Goal: Register for event/course

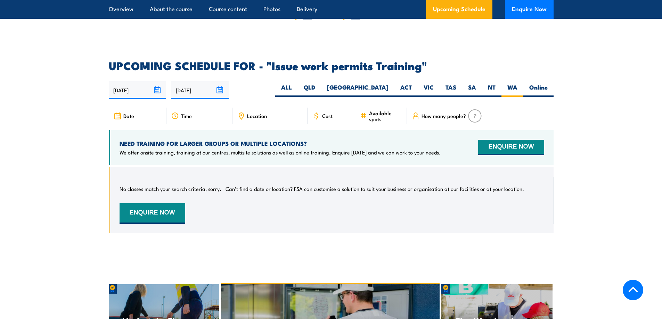
scroll to position [1099, 0]
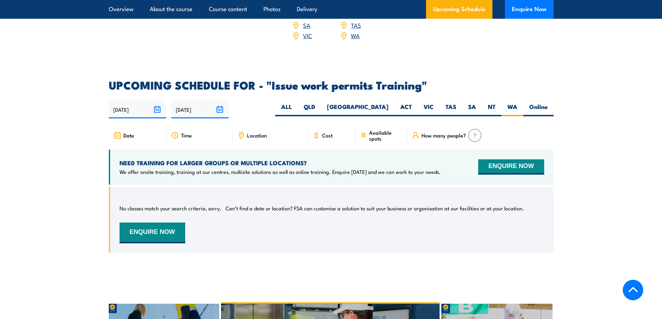
click at [328, 129] on div "Cost" at bounding box center [332, 135] width 48 height 17
click at [329, 132] on span "Cost" at bounding box center [327, 135] width 10 height 6
click at [298, 103] on label "ALL" at bounding box center [286, 110] width 23 height 14
click at [296, 103] on input "ALL" at bounding box center [294, 105] width 5 height 5
radio input "true"
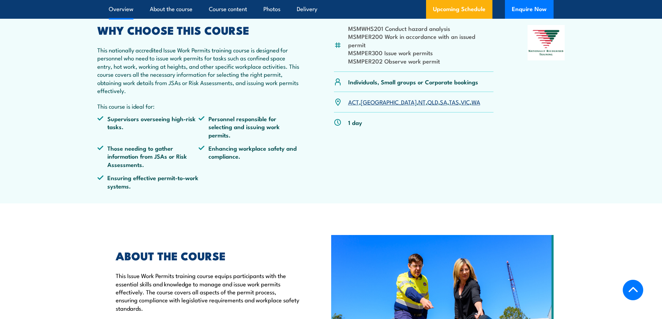
scroll to position [160, 0]
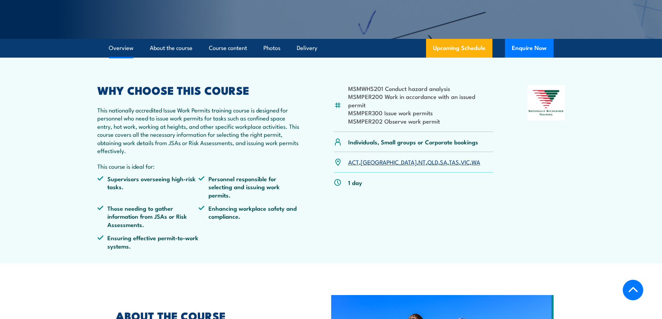
click at [356, 158] on link "ACT" at bounding box center [353, 162] width 11 height 8
click at [370, 158] on link "[GEOGRAPHIC_DATA]" at bounding box center [389, 162] width 56 height 8
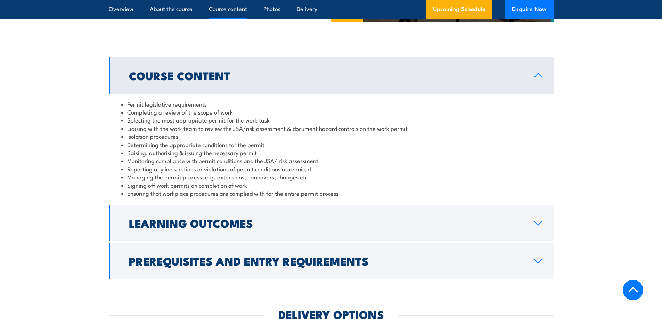
scroll to position [542, 0]
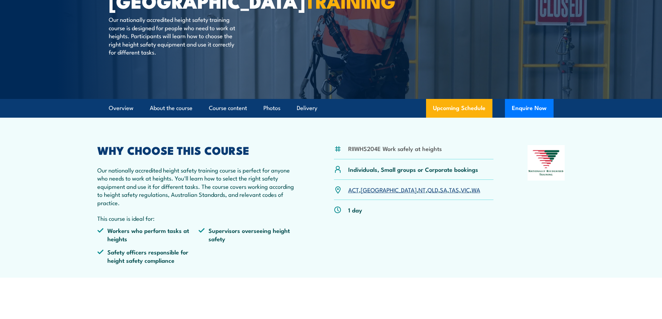
scroll to position [104, 0]
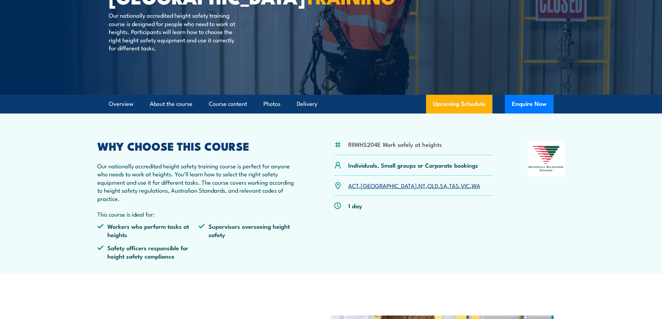
click at [472, 186] on link "WA" at bounding box center [476, 185] width 9 height 8
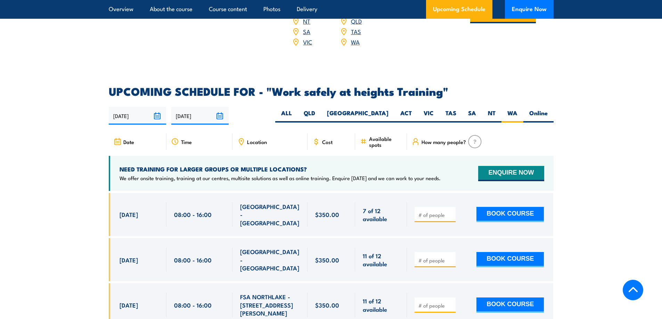
scroll to position [1071, 0]
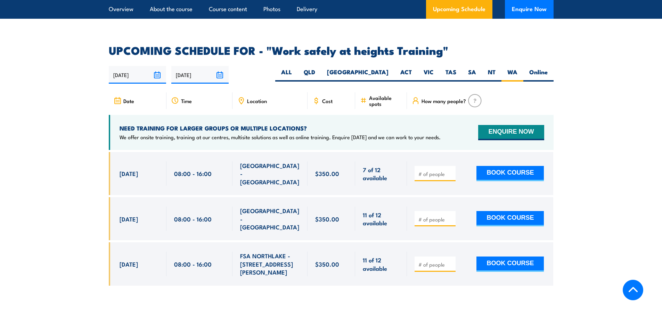
drag, startPoint x: 118, startPoint y: 161, endPoint x: 458, endPoint y: 238, distance: 349.1
click at [458, 238] on div "$350.00" at bounding box center [331, 224] width 445 height 144
copy div "13 Oct, 2025 08:00 - 16:00 NORTH LAKE - WA 7 of 12 available $350.00 $350.00 7 …"
click at [218, 254] on div at bounding box center [331, 224] width 445 height 144
drag, startPoint x: 239, startPoint y: 228, endPoint x: 289, endPoint y: 242, distance: 51.3
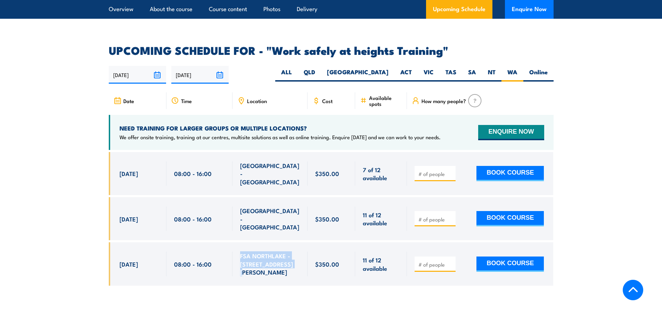
click at [289, 243] on div "FSA NORTHLAKE - 128 Farrington Rd" at bounding box center [270, 264] width 75 height 43
copy span "FSA NORTHLAKE - 128 Farrington Rd"
drag, startPoint x: 212, startPoint y: 197, endPoint x: 173, endPoint y: 201, distance: 39.8
click at [173, 201] on div "08:00 - 16:00" at bounding box center [199, 218] width 66 height 43
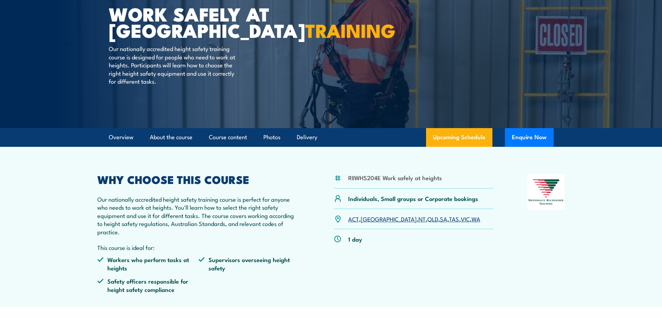
scroll to position [104, 0]
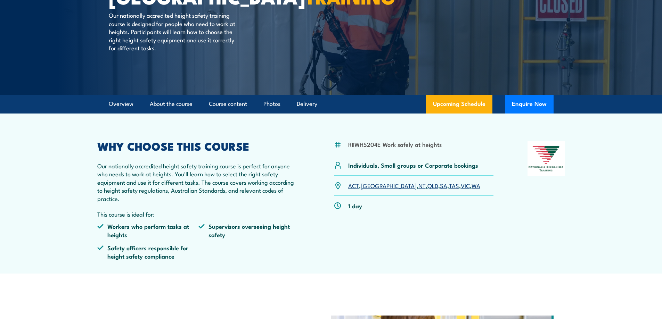
click at [472, 187] on link "WA" at bounding box center [476, 185] width 9 height 8
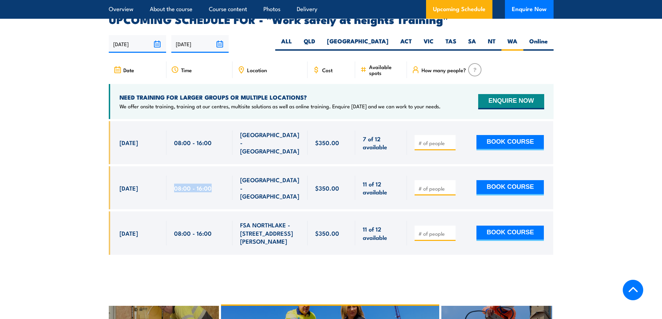
scroll to position [1106, 0]
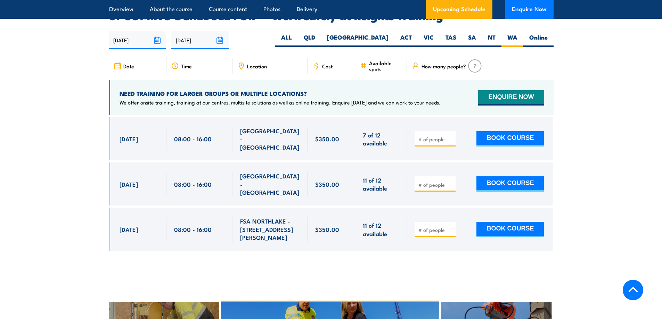
click at [212, 135] on div "08:00 - 16:00" at bounding box center [199, 138] width 66 height 43
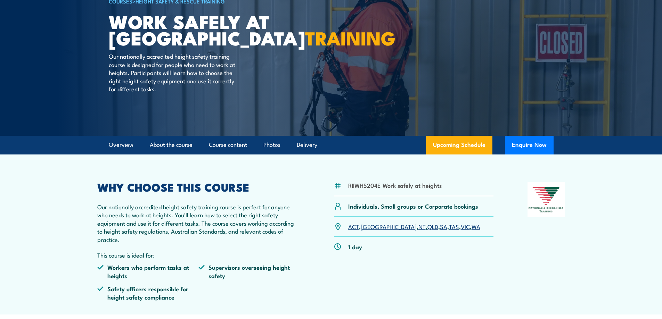
scroll to position [0, 0]
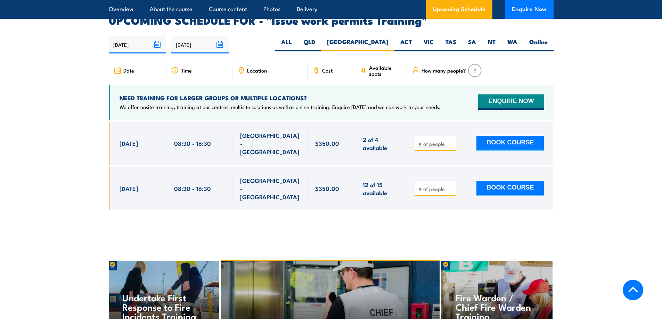
scroll to position [1168, 0]
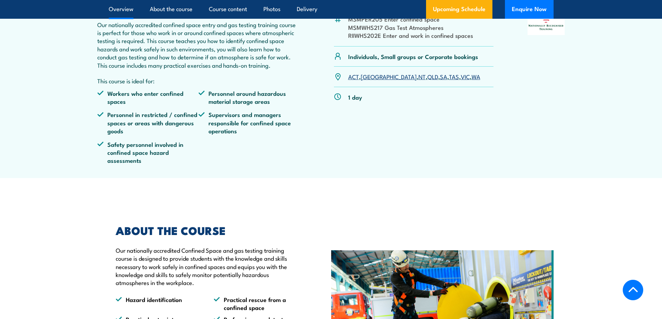
scroll to position [278, 0]
click at [472, 80] on link "WA" at bounding box center [476, 76] width 9 height 8
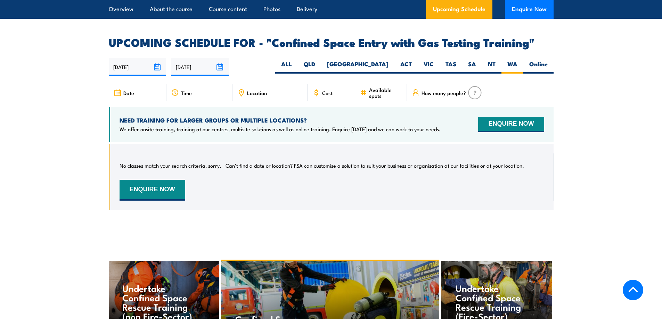
scroll to position [1215, 0]
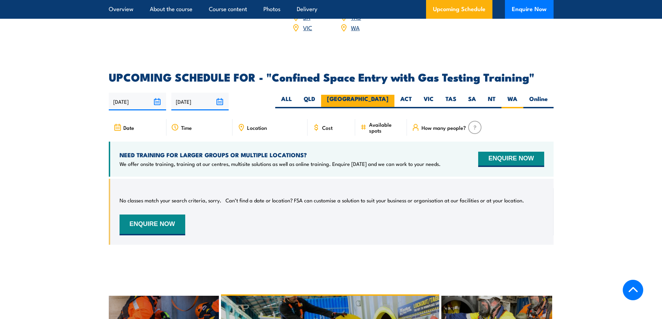
click at [379, 100] on label "[GEOGRAPHIC_DATA]" at bounding box center [357, 102] width 73 height 14
click at [389, 99] on input "[GEOGRAPHIC_DATA]" at bounding box center [391, 97] width 5 height 5
radio input "true"
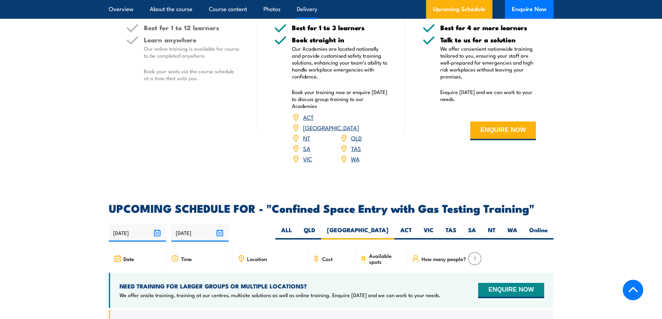
scroll to position [1146, 0]
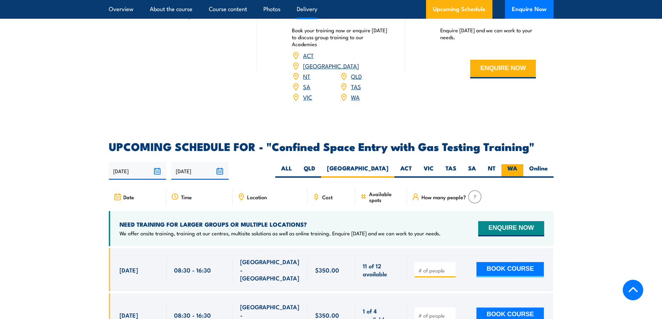
click at [514, 168] on label "WA" at bounding box center [513, 171] width 22 height 14
click at [518, 168] on input "WA" at bounding box center [520, 166] width 5 height 5
radio input "true"
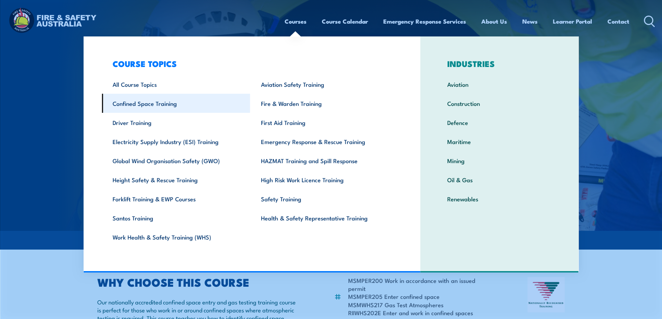
click at [167, 104] on link "Confined Space Training" at bounding box center [176, 103] width 148 height 19
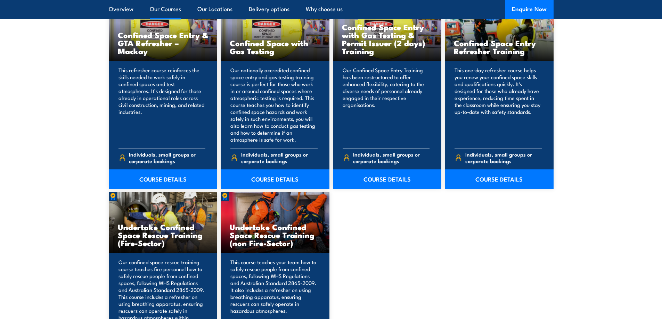
scroll to position [556, 0]
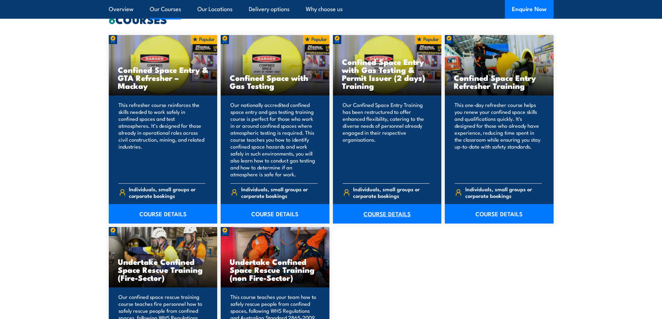
click at [378, 215] on link "COURSE DETAILS" at bounding box center [387, 213] width 109 height 19
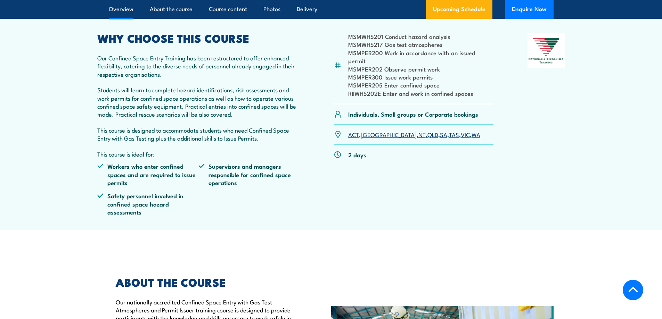
scroll to position [174, 0]
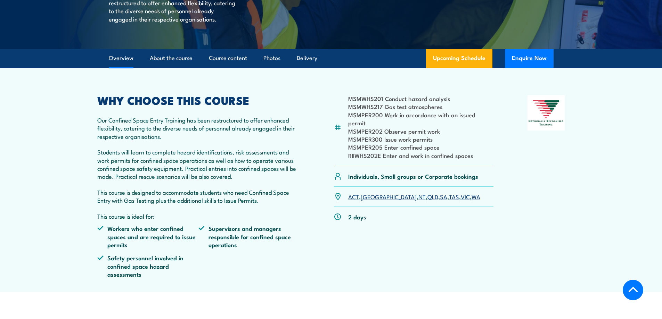
click at [472, 197] on link "WA" at bounding box center [476, 197] width 9 height 8
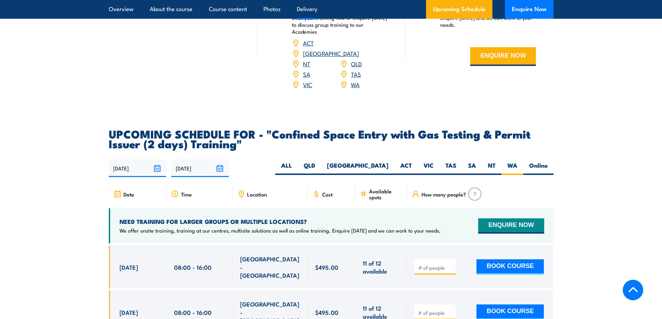
scroll to position [1140, 0]
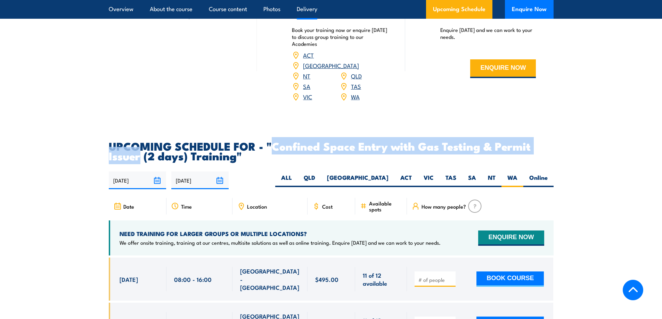
drag, startPoint x: 274, startPoint y: 145, endPoint x: 142, endPoint y: 160, distance: 132.3
click at [142, 160] on h2 "UPCOMING SCHEDULE FOR - "Confined Space Entry with Gas Testing & Permit Issuer …" at bounding box center [331, 150] width 445 height 19
copy h2 "Confined Space Entry with Gas Testing & Permit Issuer"
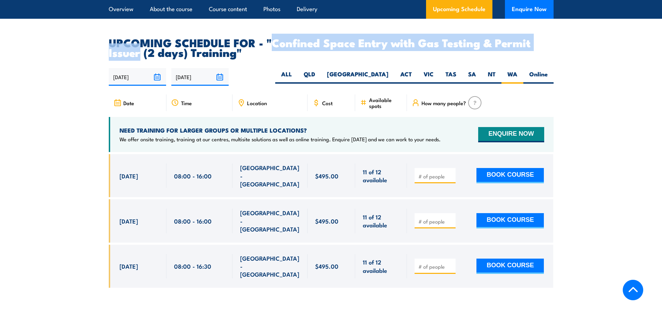
scroll to position [1244, 0]
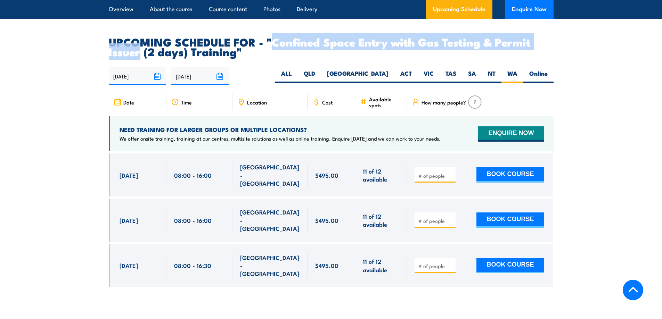
drag, startPoint x: 121, startPoint y: 165, endPoint x: 157, endPoint y: 251, distance: 92.8
click at [157, 251] on div "$495.00" at bounding box center [331, 226] width 445 height 144
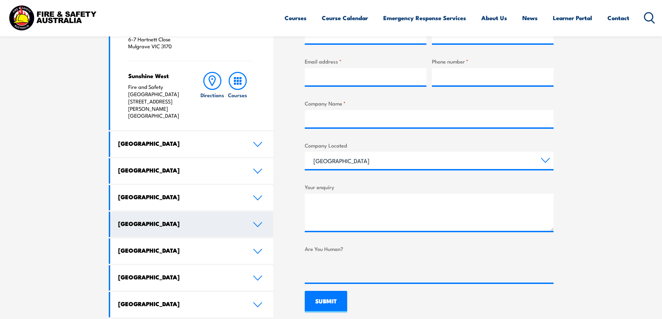
scroll to position [313, 0]
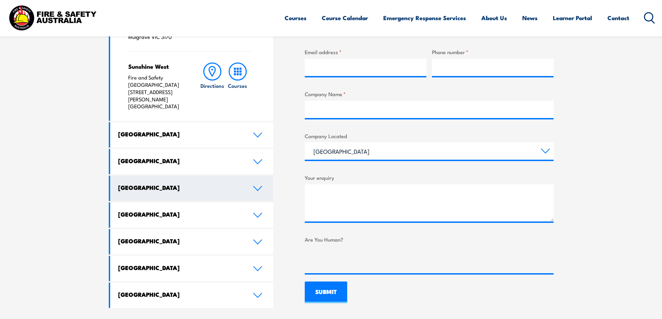
click at [255, 176] on link "Western Australia" at bounding box center [191, 188] width 163 height 25
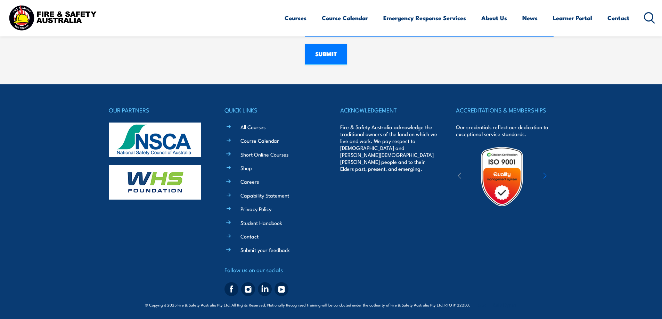
scroll to position [552, 0]
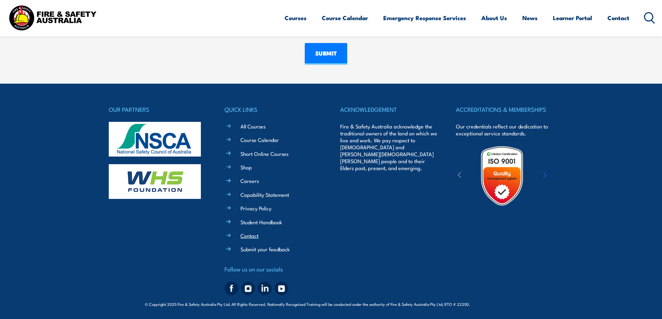
click at [250, 237] on link "Contact" at bounding box center [250, 235] width 18 height 7
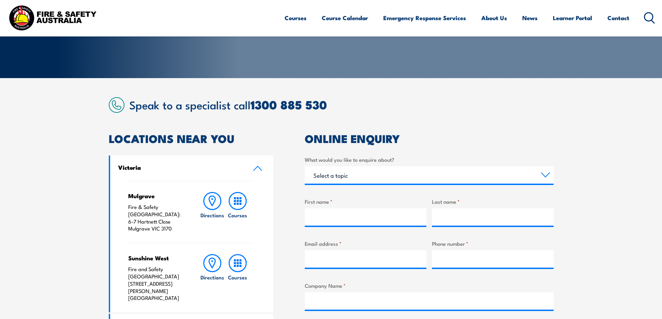
scroll to position [104, 0]
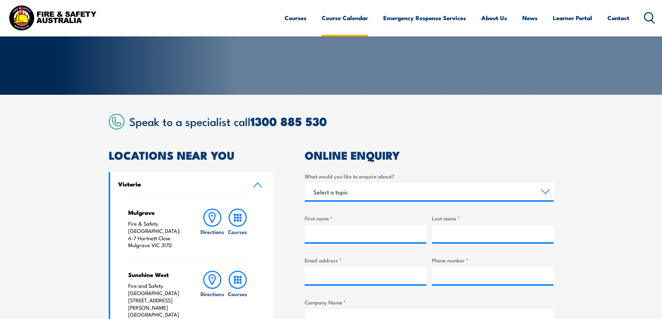
click at [334, 16] on link "Course Calendar" at bounding box center [345, 18] width 46 height 18
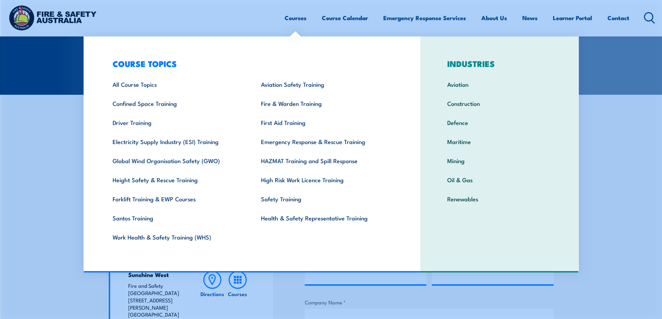
click at [299, 17] on link "Courses" at bounding box center [296, 18] width 22 height 18
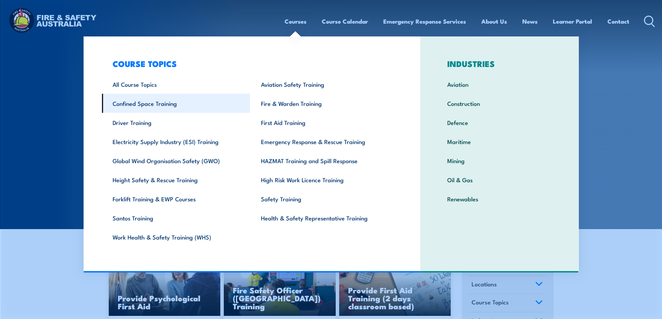
click at [135, 104] on link "Confined Space Training" at bounding box center [176, 103] width 148 height 19
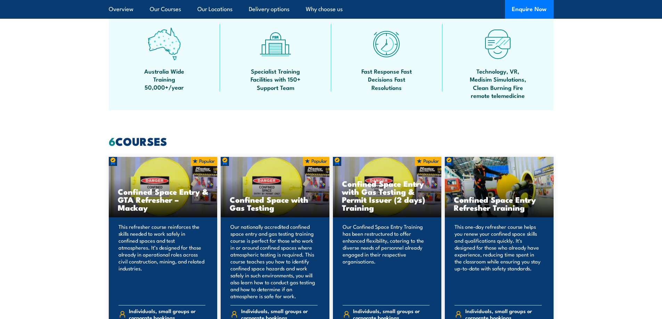
scroll to position [452, 0]
